Goal: Task Accomplishment & Management: Manage account settings

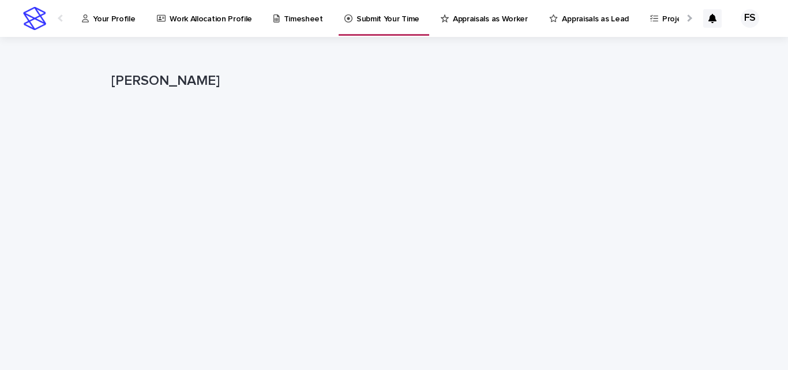
click at [104, 29] on link "Your Profile" at bounding box center [111, 18] width 60 height 36
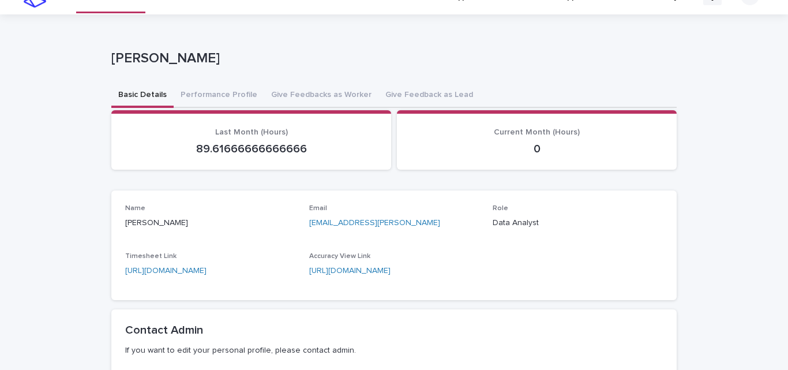
scroll to position [22, 0]
click at [217, 94] on button "Performance Profile" at bounding box center [219, 96] width 91 height 24
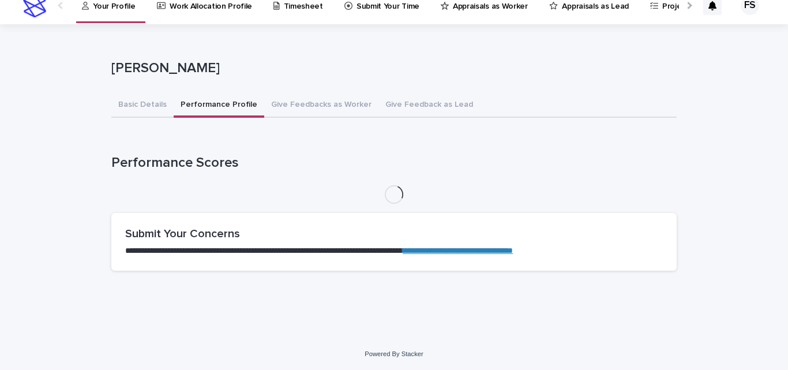
scroll to position [13, 0]
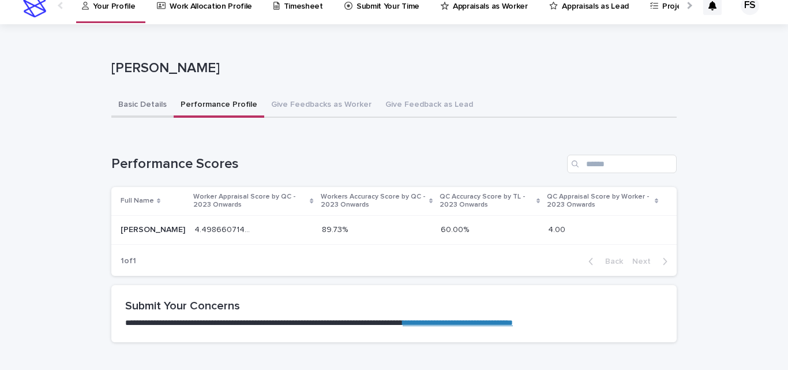
click at [124, 97] on button "Basic Details" at bounding box center [142, 105] width 62 height 24
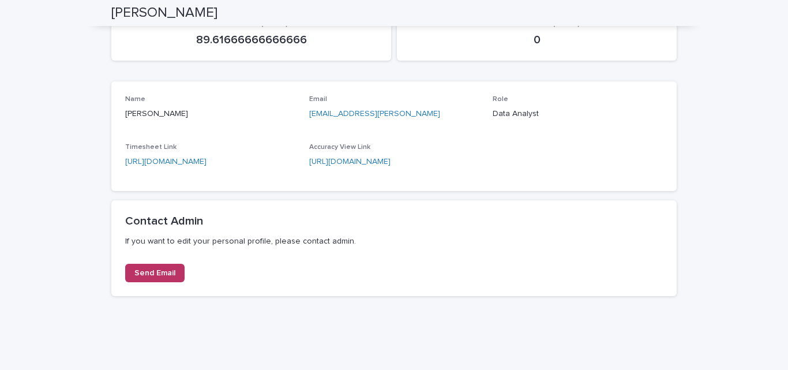
scroll to position [132, 0]
